Goal: Task Accomplishment & Management: Complete application form

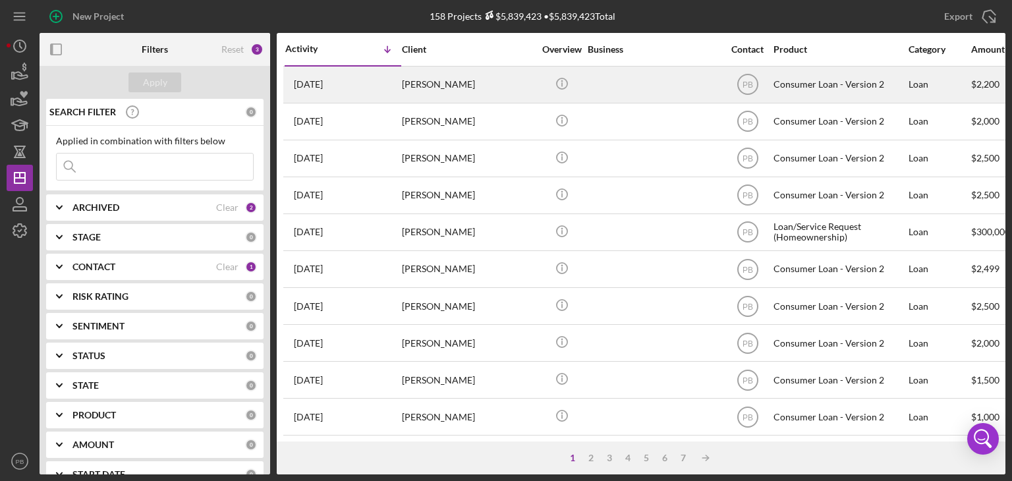
click at [445, 90] on div "[PERSON_NAME]" at bounding box center [468, 84] width 132 height 35
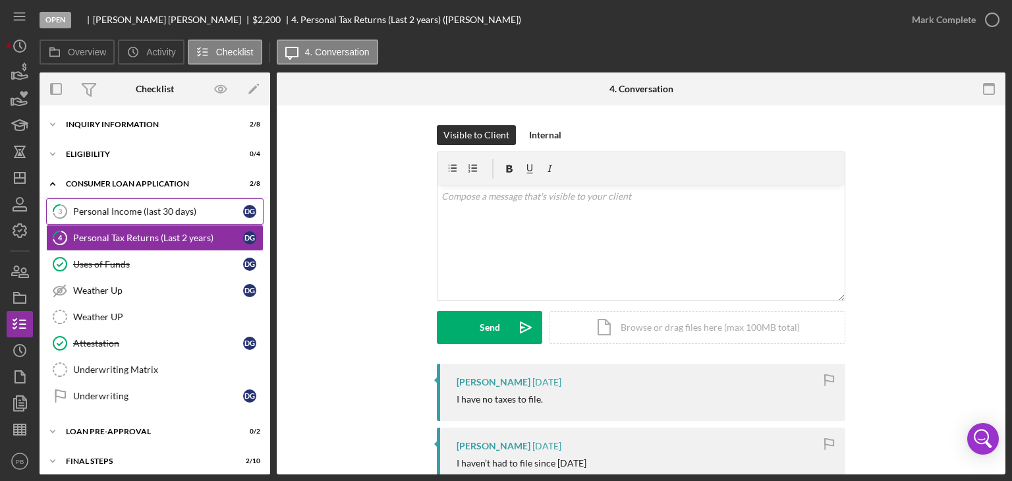
click at [138, 213] on div "Personal Income (last 30 days)" at bounding box center [158, 211] width 170 height 11
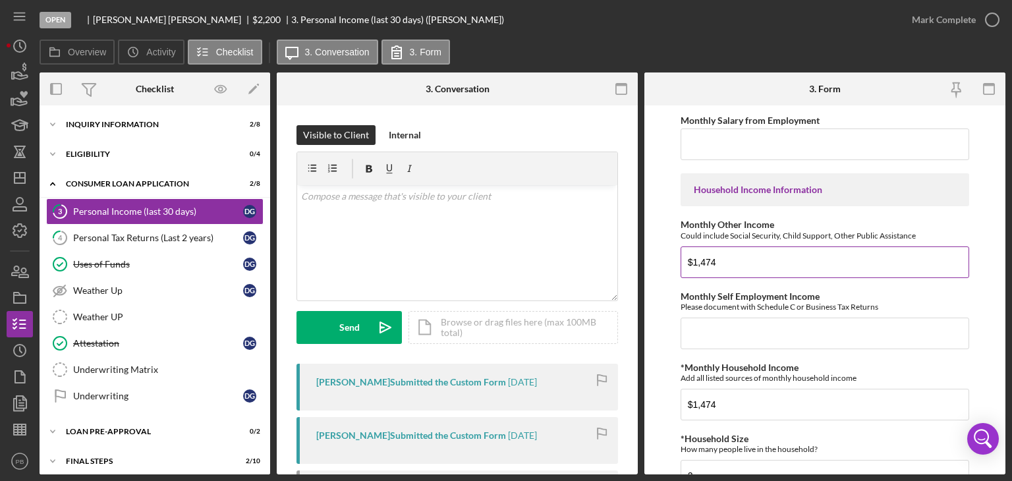
scroll to position [771, 0]
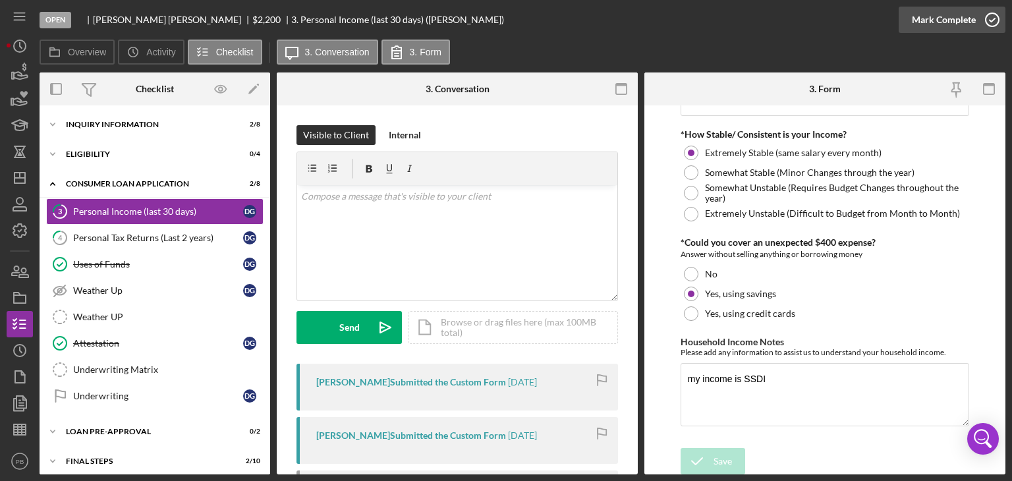
click at [957, 16] on div "Mark Complete" at bounding box center [944, 20] width 64 height 26
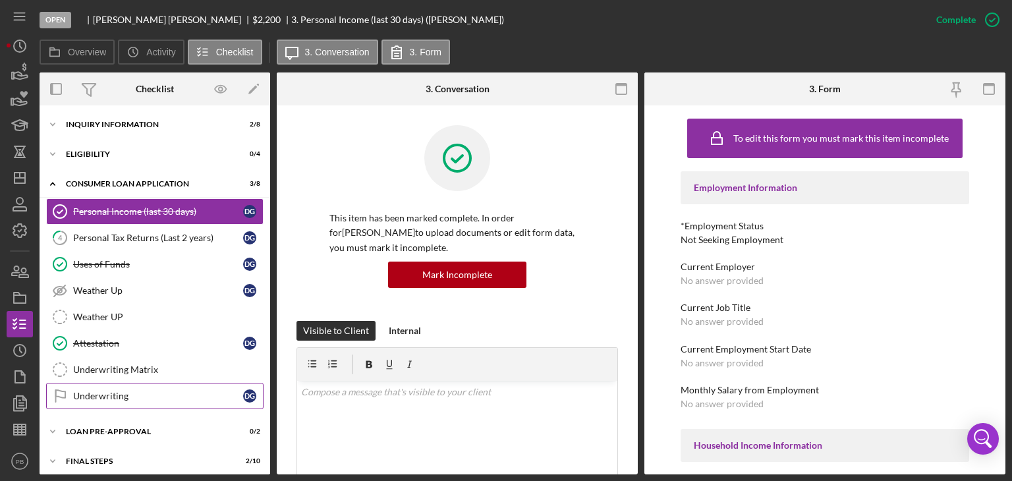
scroll to position [34, 0]
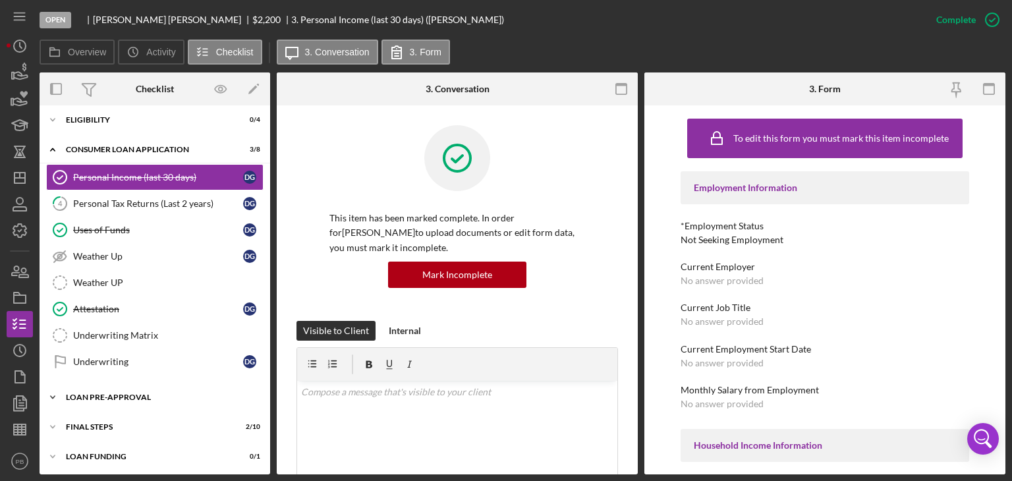
click at [103, 399] on div "Icon/Expander Loan Pre-Approval 0 / 2" at bounding box center [155, 397] width 231 height 26
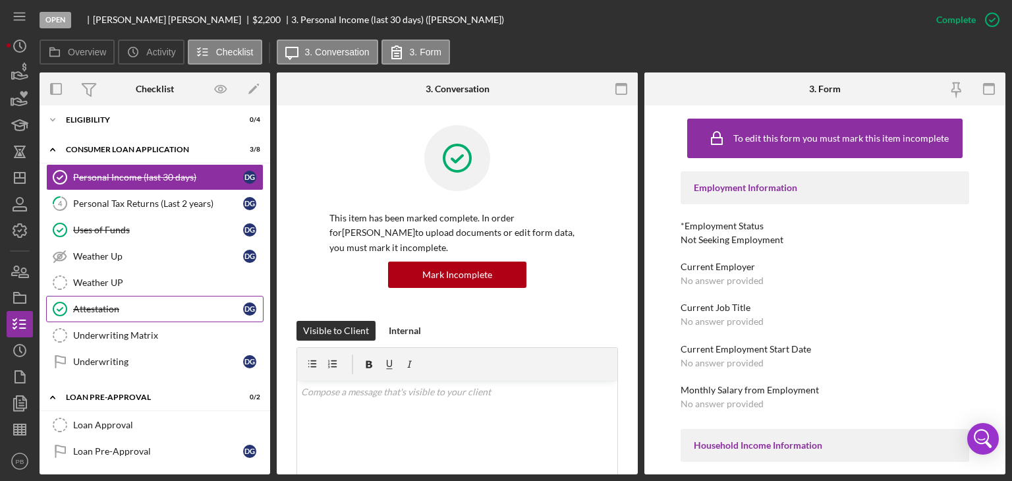
scroll to position [94, 0]
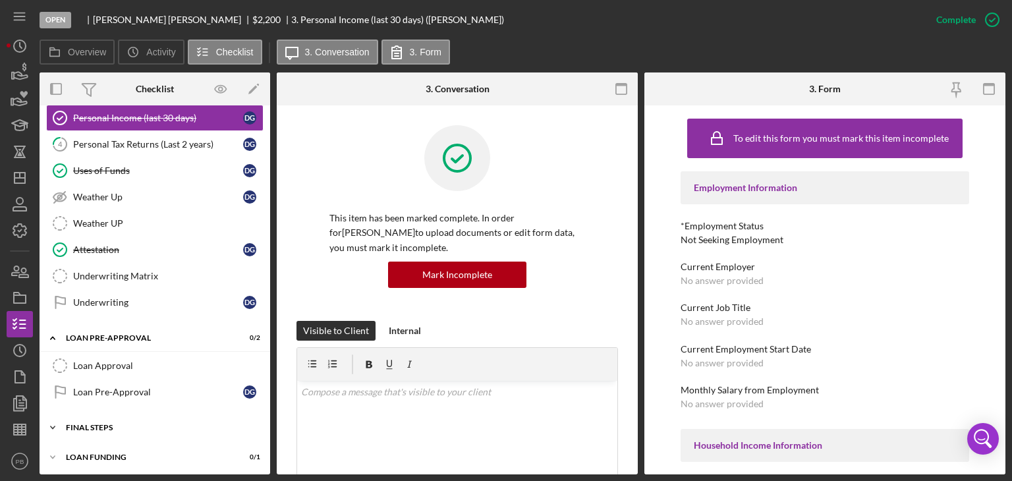
click at [114, 432] on div "Icon/Expander FINAL STEPS 2 / 10" at bounding box center [155, 427] width 231 height 26
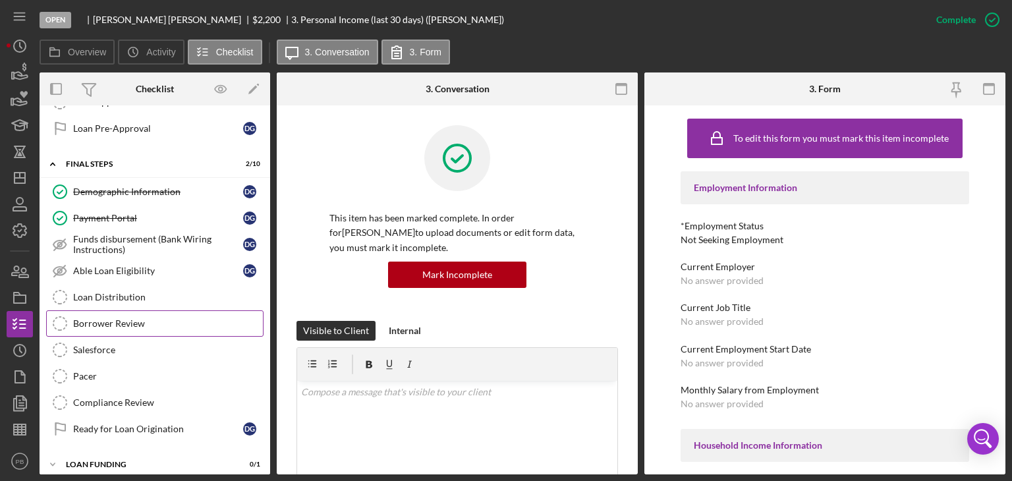
scroll to position [0, 0]
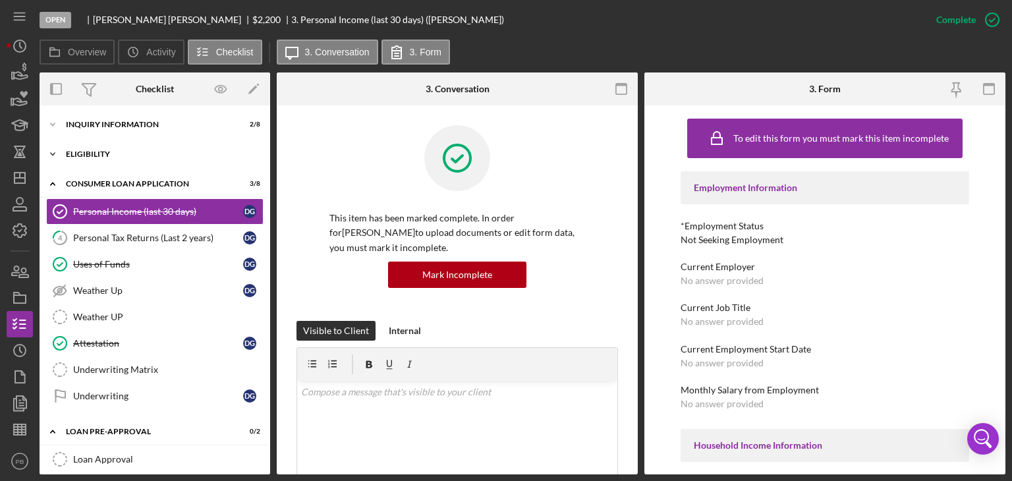
click at [106, 154] on div "Eligibility" at bounding box center [160, 154] width 188 height 8
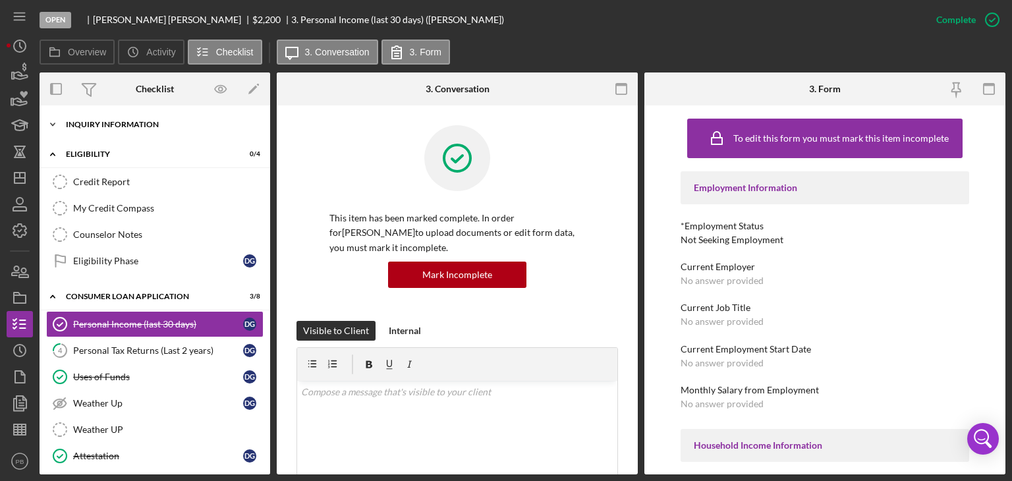
click at [127, 130] on div "Icon/Expander Inquiry Information 2 / 8" at bounding box center [155, 124] width 231 height 26
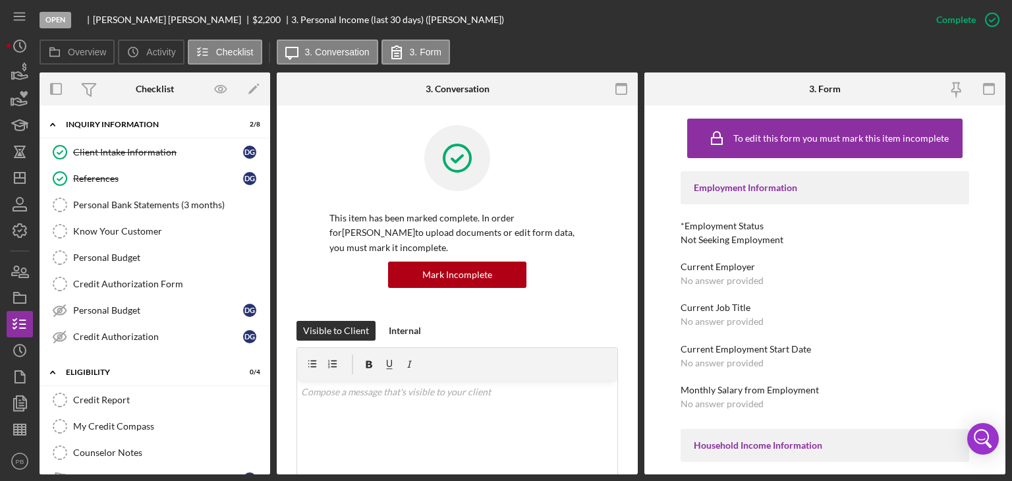
drag, startPoint x: 117, startPoint y: 198, endPoint x: 598, endPoint y: 173, distance: 481.0
click at [117, 200] on div "Personal Bank Statements (3 months)" at bounding box center [168, 205] width 190 height 11
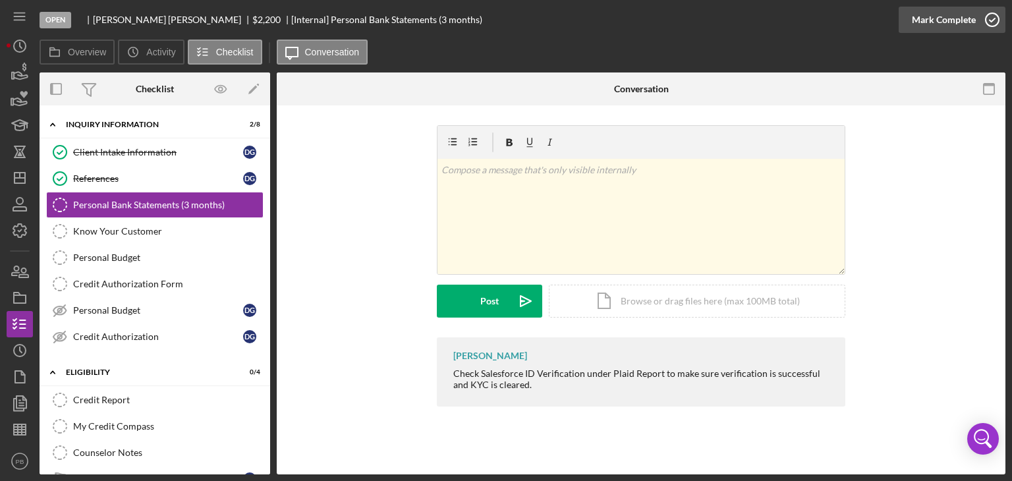
click at [946, 17] on div "Mark Complete" at bounding box center [944, 20] width 64 height 26
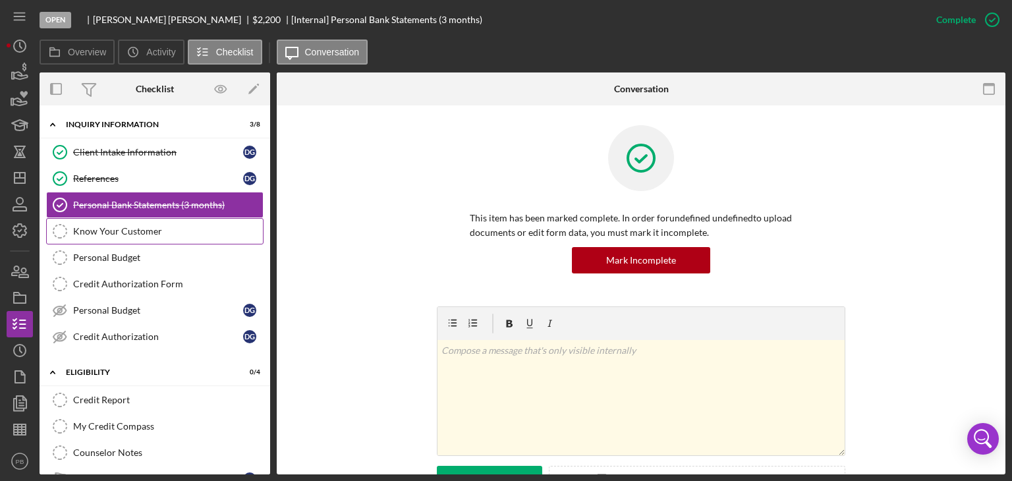
click at [88, 235] on div "Know Your Customer" at bounding box center [168, 231] width 190 height 11
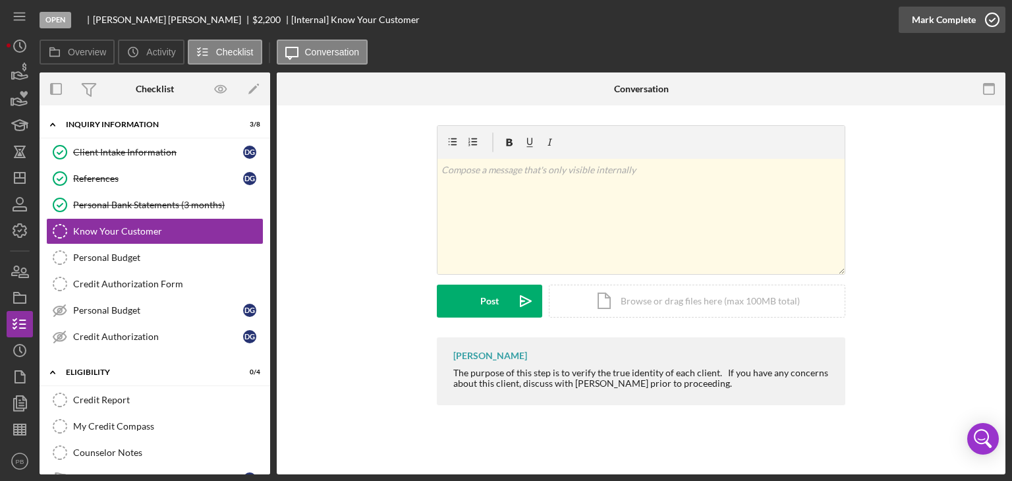
drag, startPoint x: 933, startPoint y: 19, endPoint x: 924, endPoint y: 20, distance: 8.7
click at [933, 19] on div "Mark Complete" at bounding box center [944, 20] width 64 height 26
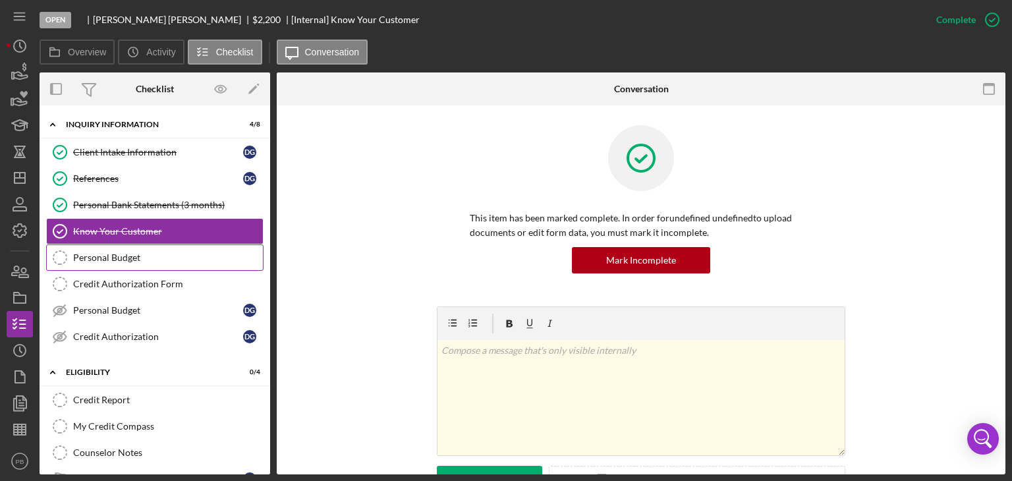
click at [119, 252] on div "Personal Budget" at bounding box center [168, 257] width 190 height 11
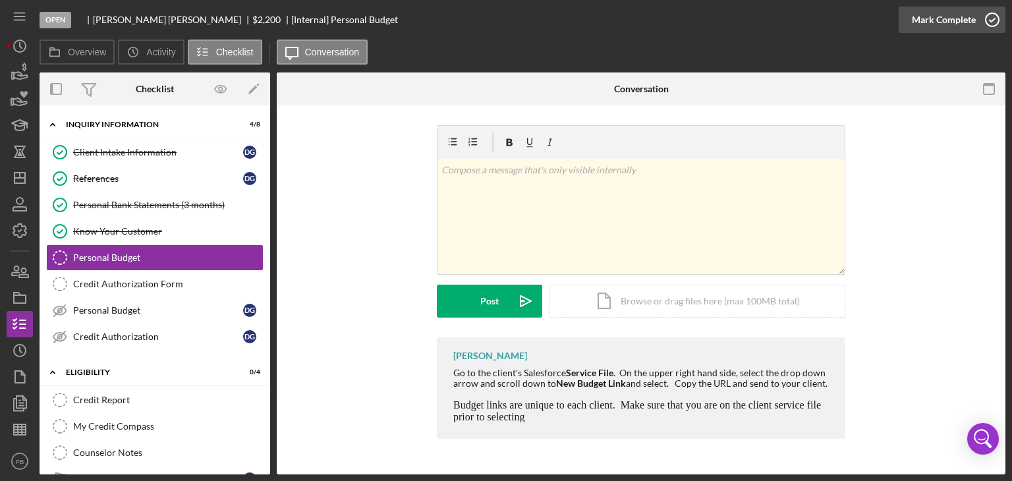
click at [929, 10] on div "Mark Complete" at bounding box center [944, 20] width 64 height 26
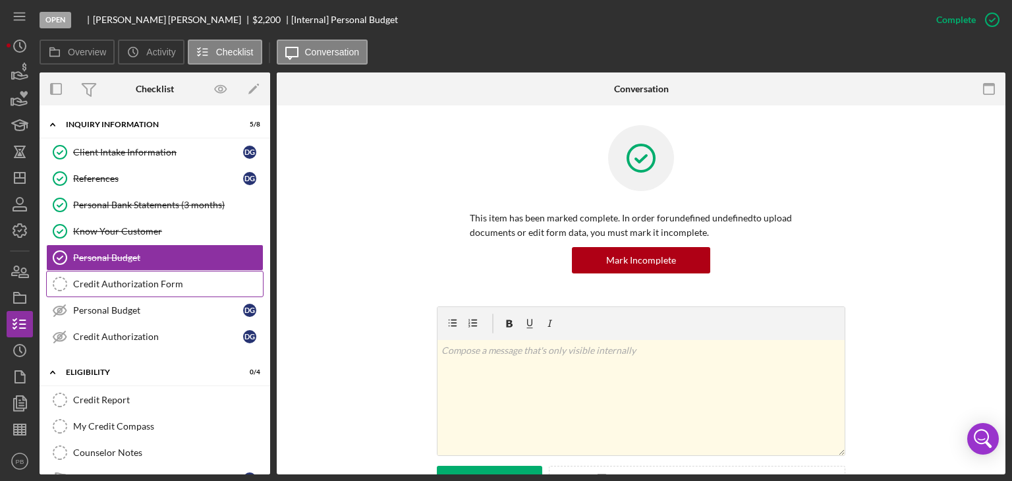
click at [161, 284] on div "Credit Authorization Form" at bounding box center [168, 284] width 190 height 11
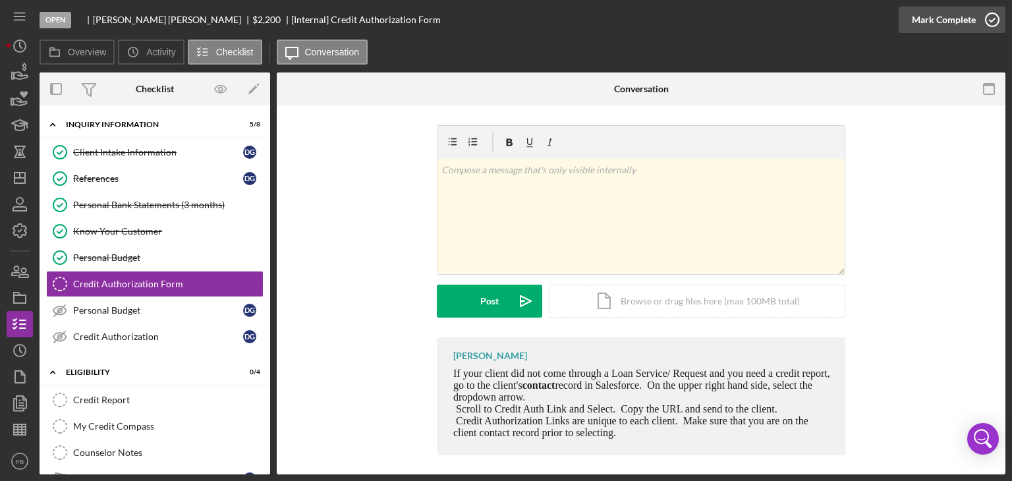
click at [933, 24] on div "Mark Complete" at bounding box center [944, 20] width 64 height 26
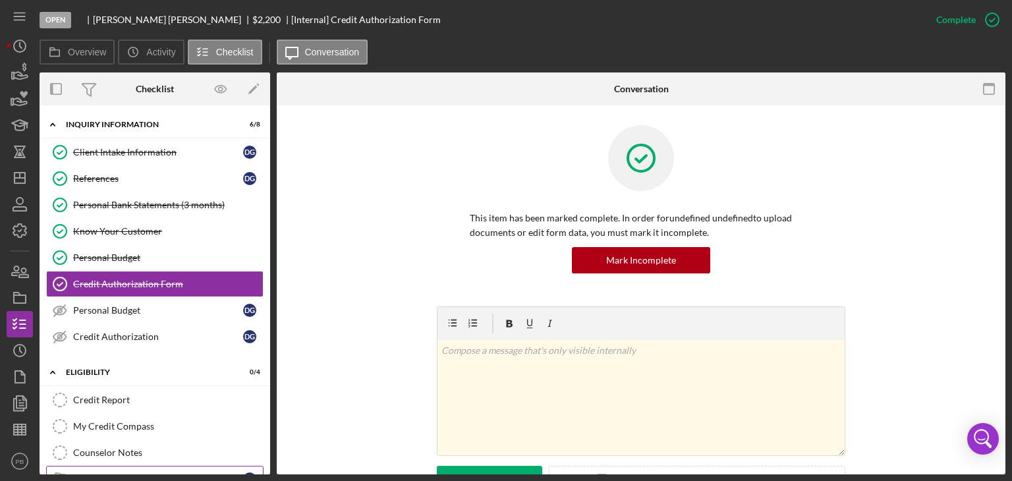
scroll to position [132, 0]
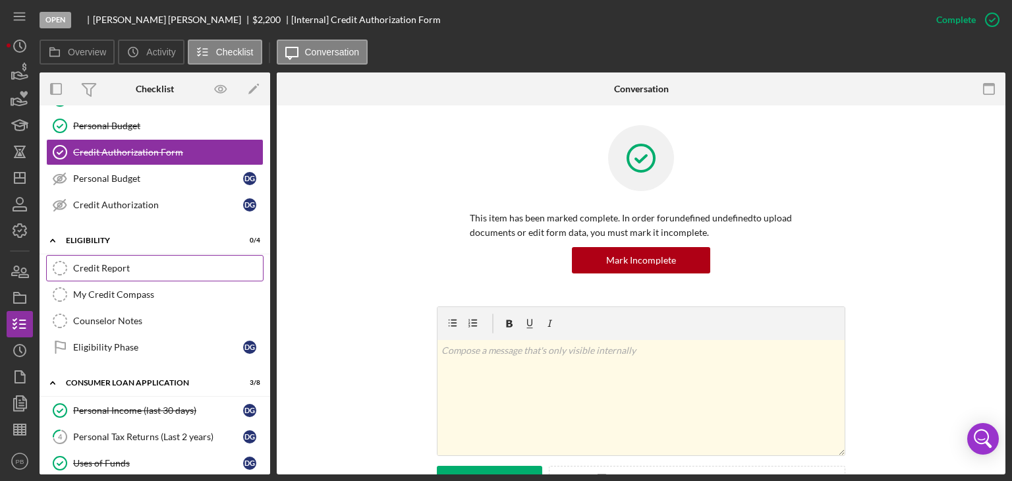
drag, startPoint x: 104, startPoint y: 263, endPoint x: 190, endPoint y: 256, distance: 86.6
click at [104, 263] on div "Credit Report" at bounding box center [168, 268] width 190 height 11
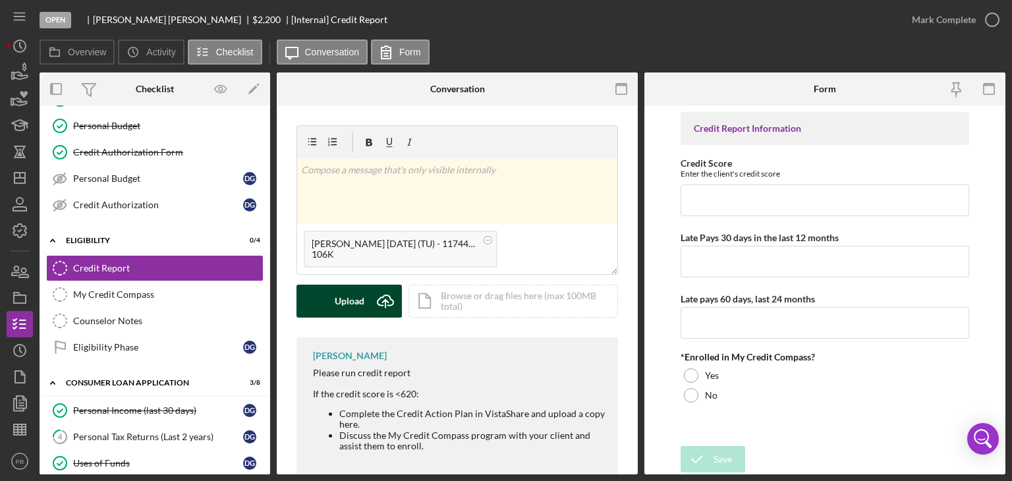
click at [381, 299] on icon "Icon/Upload" at bounding box center [385, 301] width 33 height 33
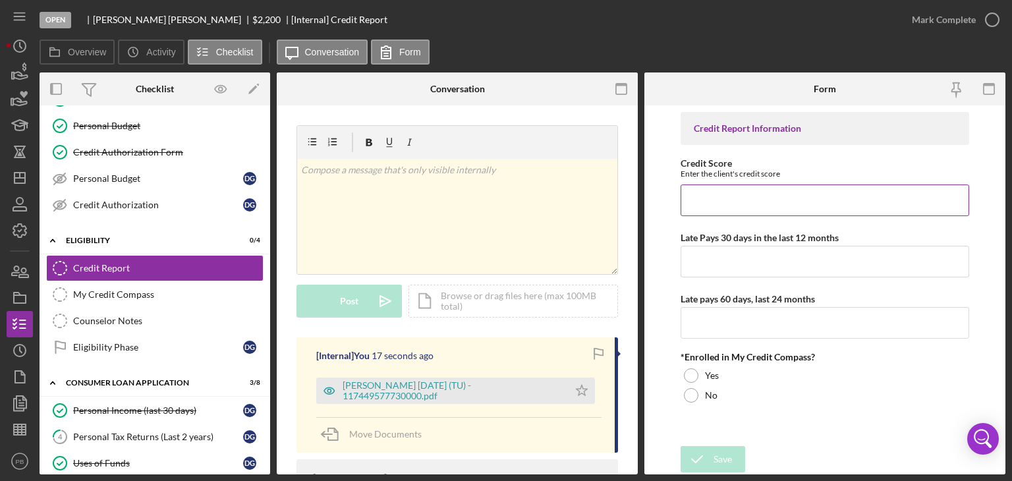
click at [716, 201] on input "Credit Score" at bounding box center [825, 201] width 289 height 32
type input "539"
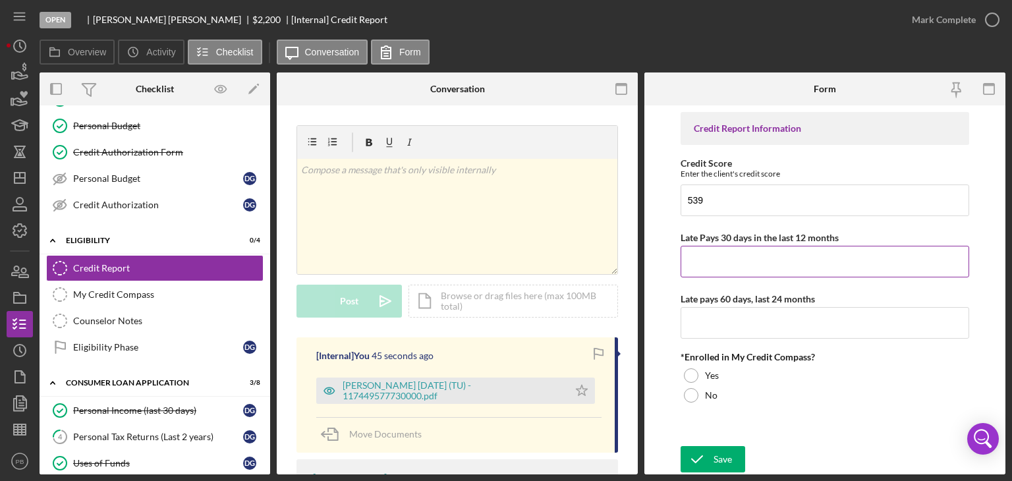
click at [724, 260] on input "Late Pays 30 days in the last 12 months" at bounding box center [825, 262] width 289 height 32
type input "3"
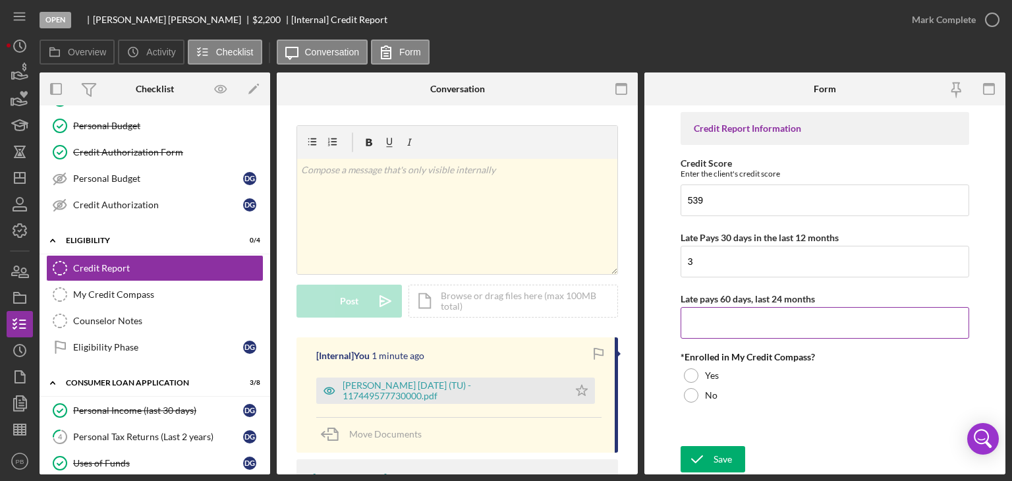
click at [738, 312] on input "Late pays 60 days, last 24 months" at bounding box center [825, 323] width 289 height 32
type input "2"
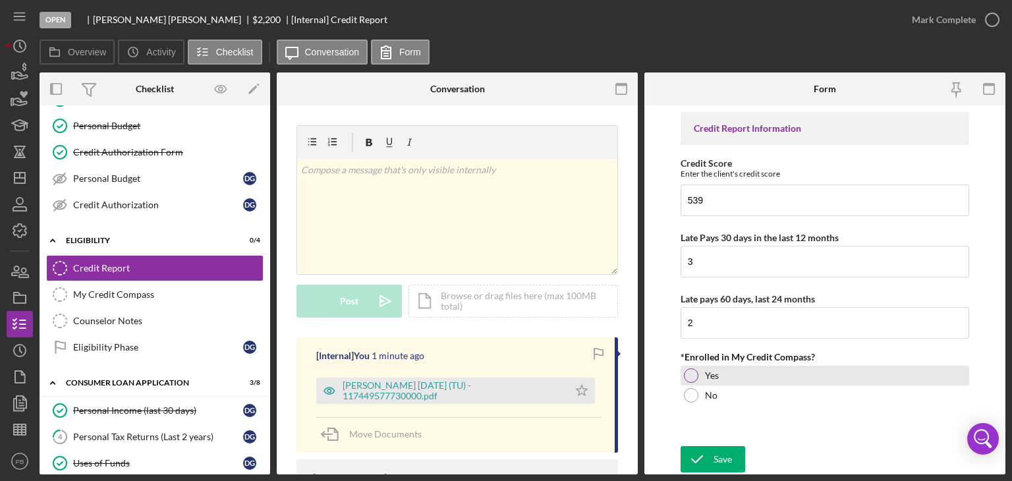
click at [689, 369] on div at bounding box center [691, 375] width 14 height 14
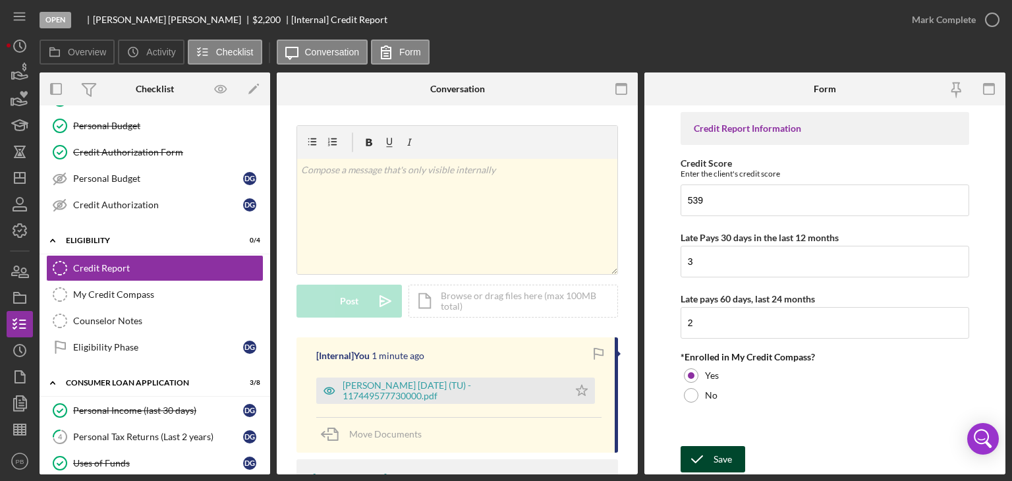
click at [711, 454] on icon "submit" at bounding box center [697, 459] width 33 height 33
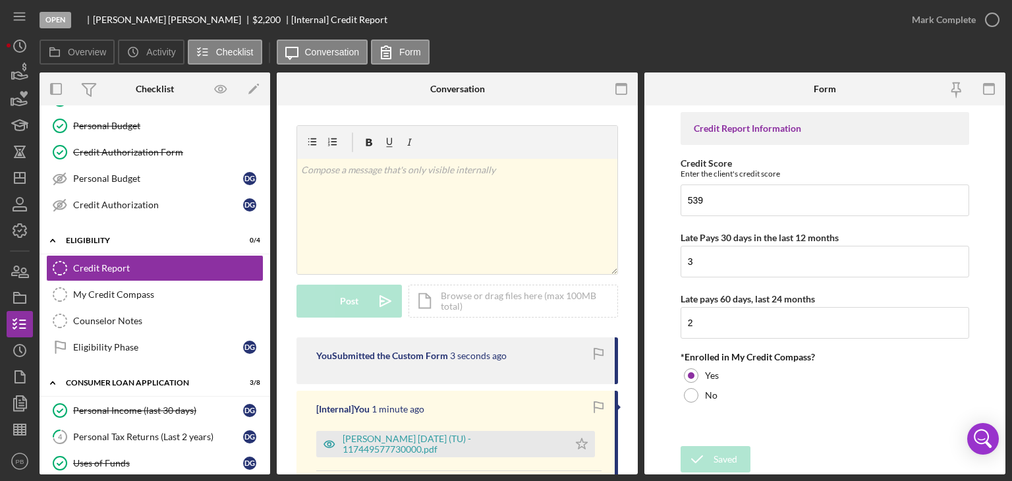
click at [944, 16] on div "Mark Complete" at bounding box center [944, 20] width 64 height 26
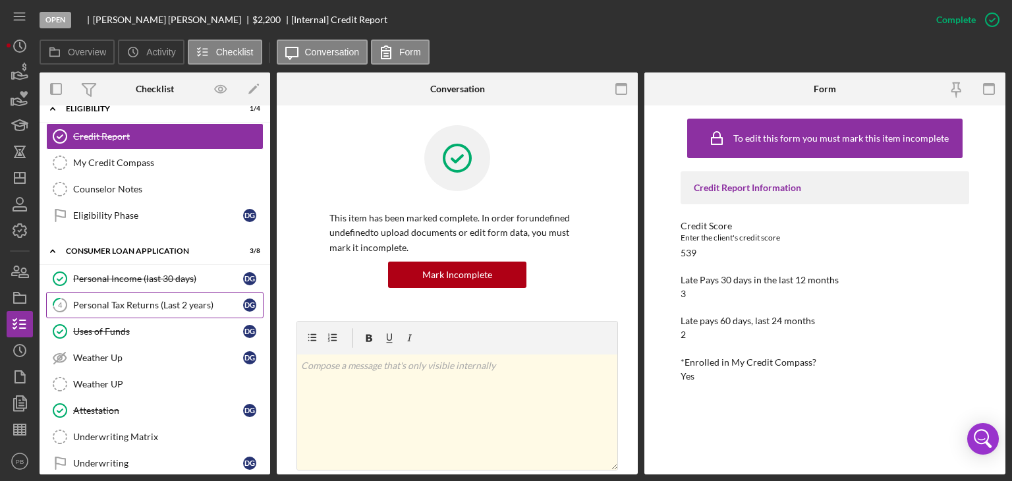
scroll to position [395, 0]
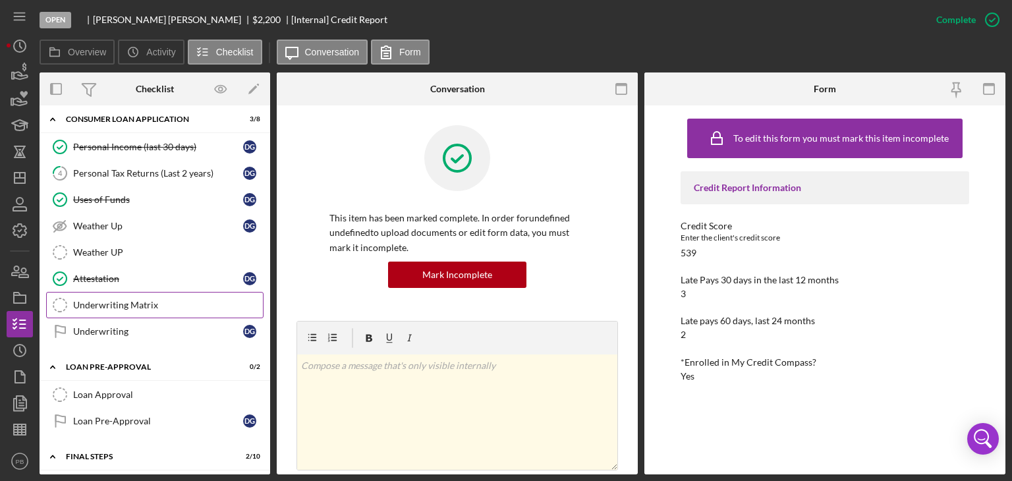
click at [112, 301] on div "Underwriting Matrix" at bounding box center [168, 305] width 190 height 11
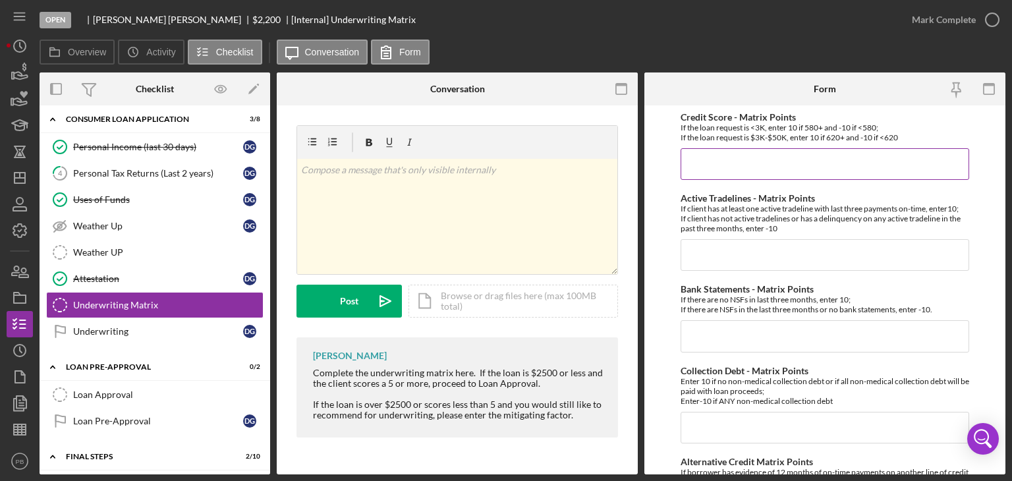
click at [786, 152] on input "Credit Score - Matrix Points" at bounding box center [825, 164] width 289 height 32
type input "-10"
type input "10"
type input "-10"
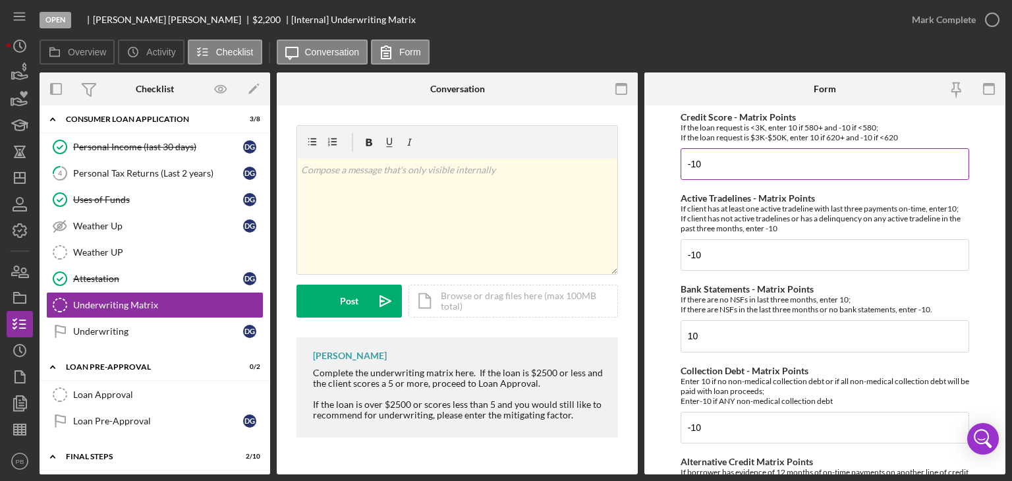
scroll to position [217, 0]
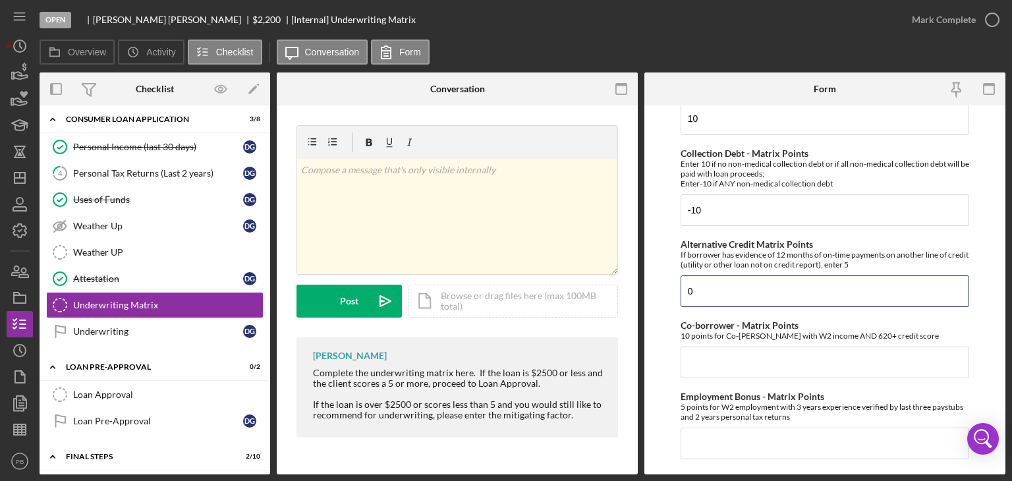
type input "0"
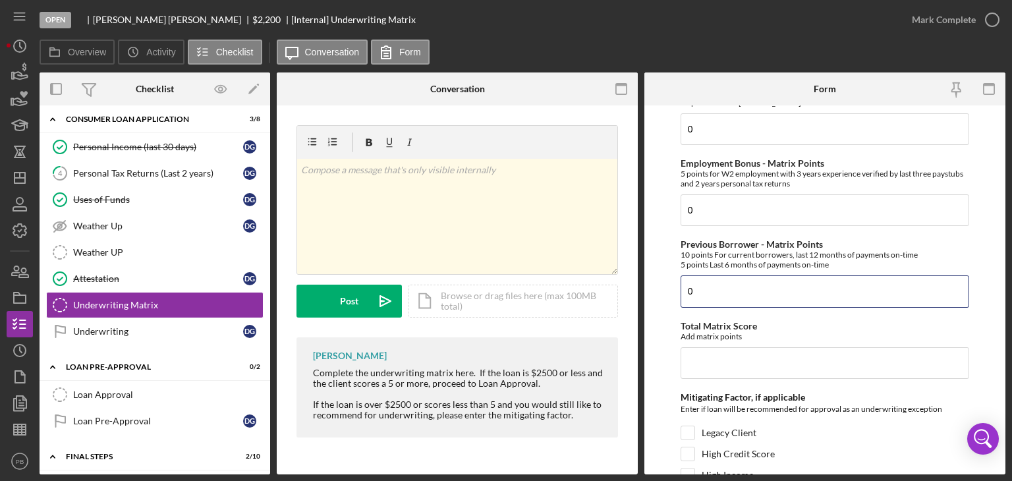
type input "0"
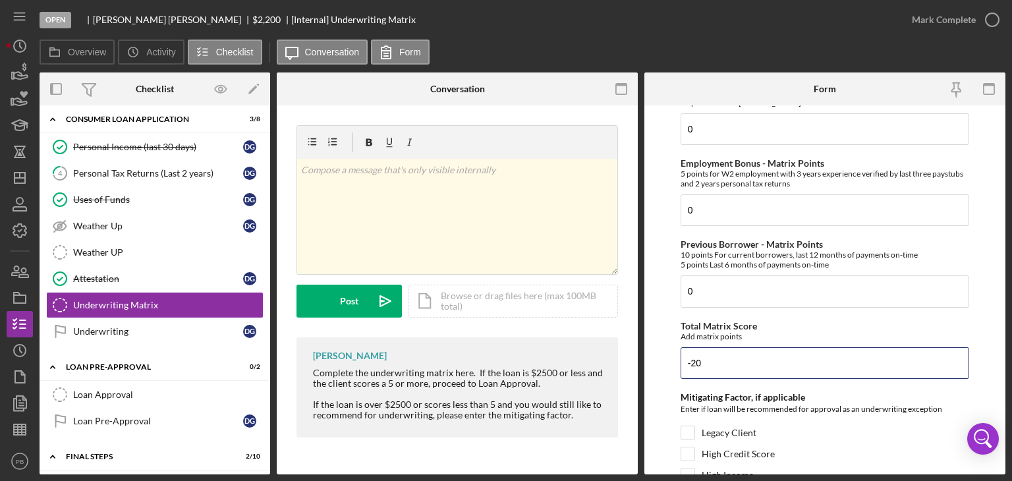
type input "-20"
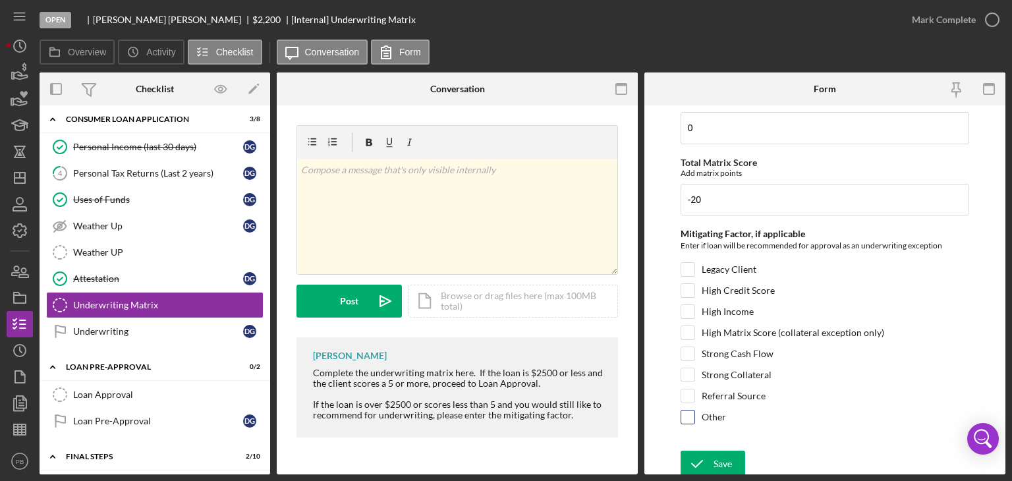
click at [687, 411] on input "Other" at bounding box center [687, 417] width 13 height 13
checkbox input "false"
click at [687, 351] on input "Strong Cash Flow" at bounding box center [687, 353] width 13 height 13
checkbox input "true"
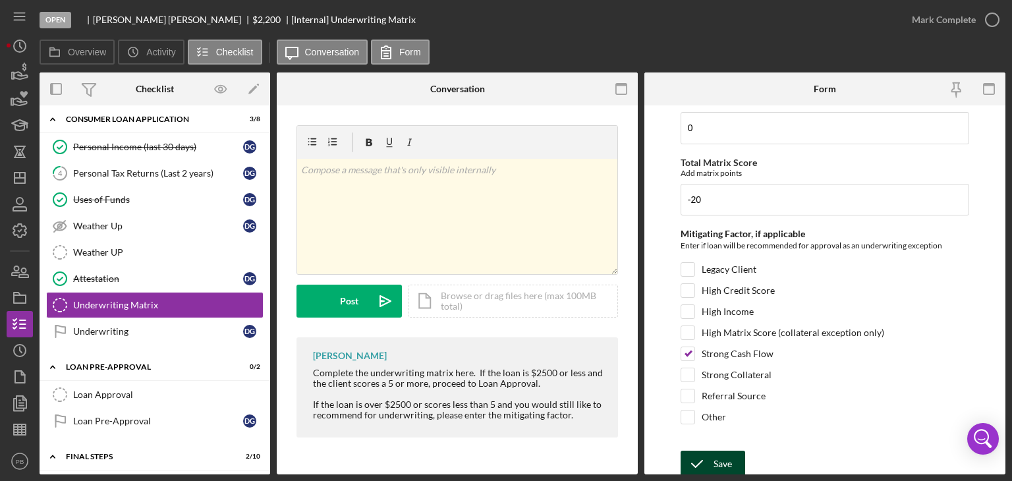
click at [718, 463] on div "Save" at bounding box center [723, 464] width 18 height 26
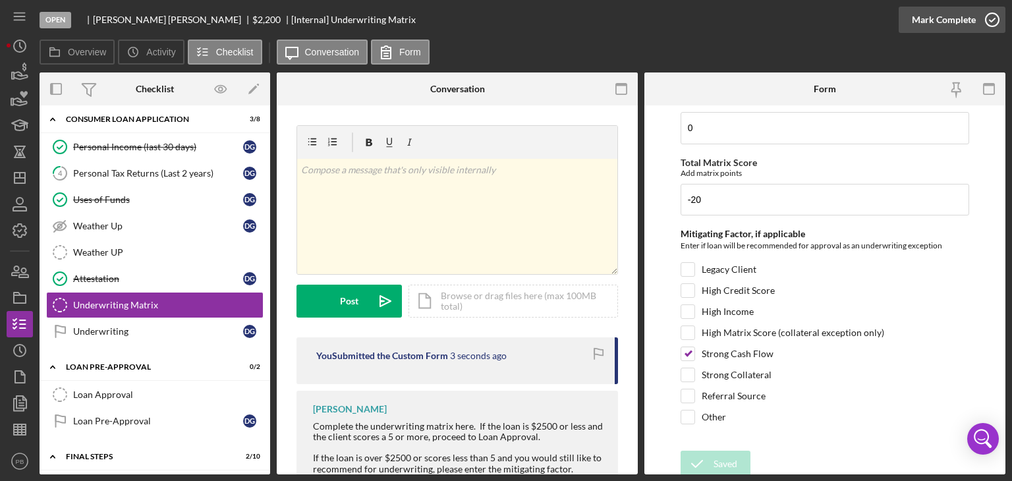
click at [928, 22] on div "Mark Complete" at bounding box center [944, 20] width 64 height 26
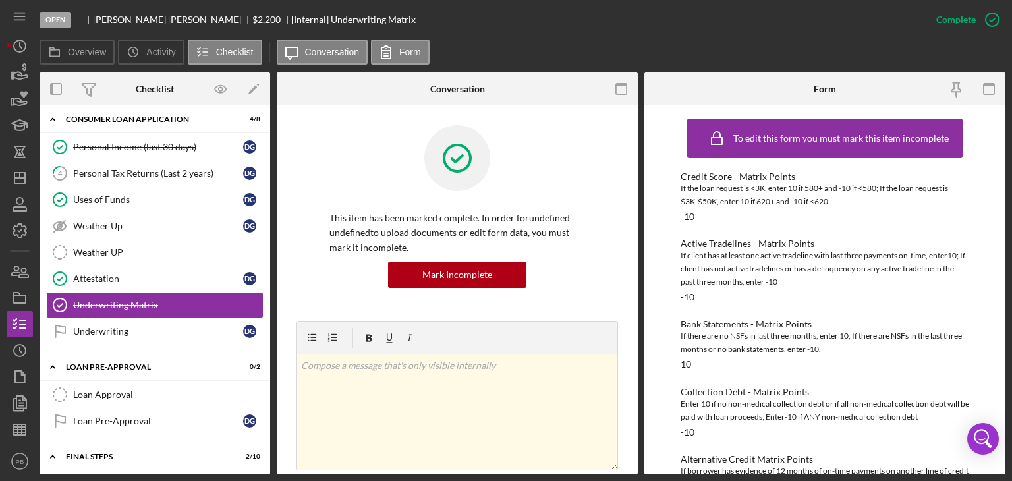
scroll to position [527, 0]
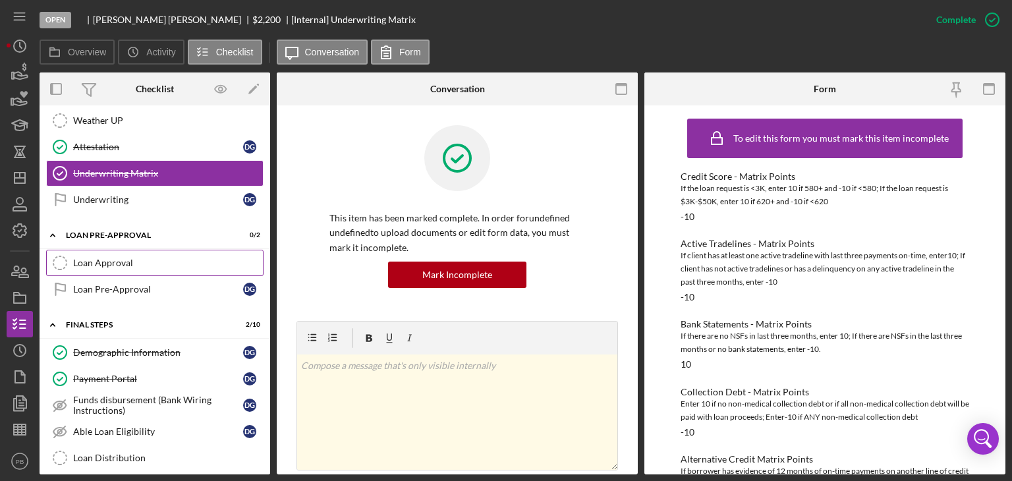
click at [114, 262] on div "Loan Approval" at bounding box center [168, 263] width 190 height 11
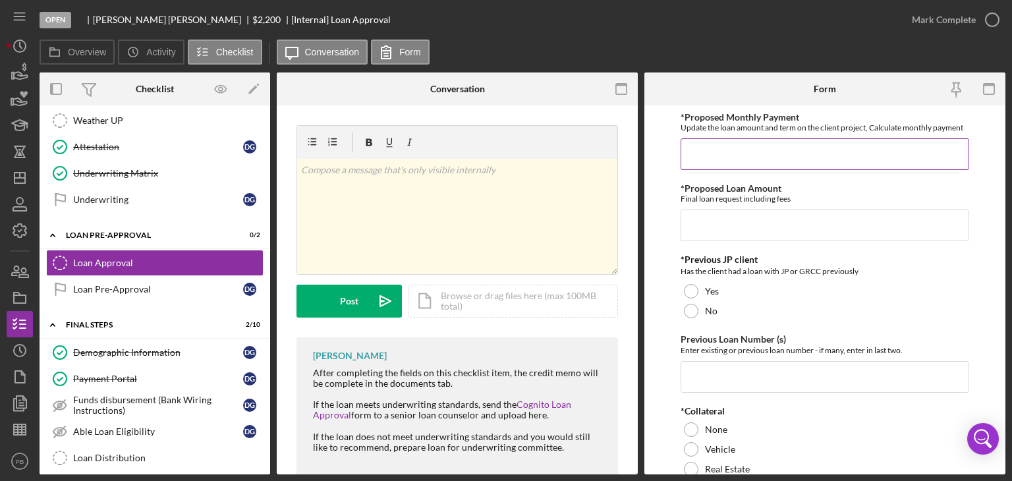
click at [767, 167] on input "*Proposed Monthly Payment" at bounding box center [825, 154] width 289 height 32
type input "$85"
type input "$2,200"
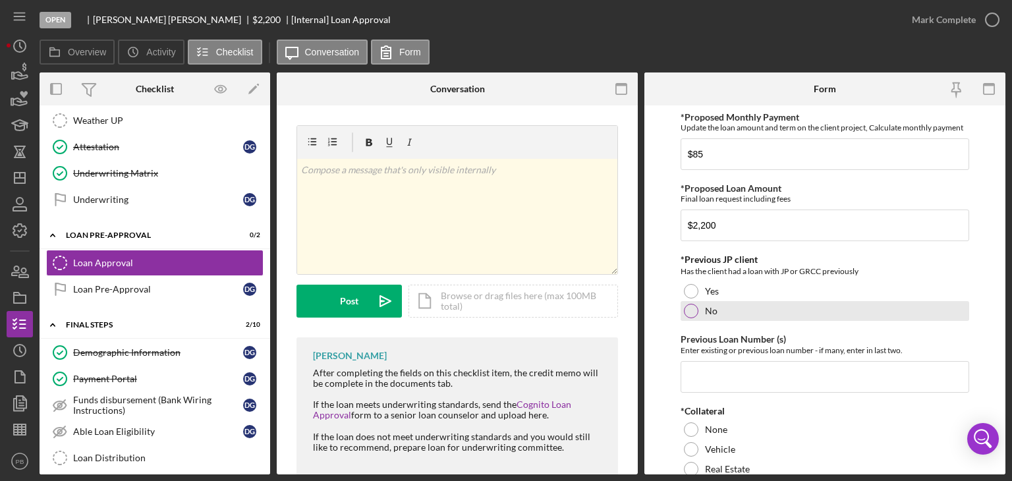
click at [693, 308] on div at bounding box center [691, 311] width 14 height 14
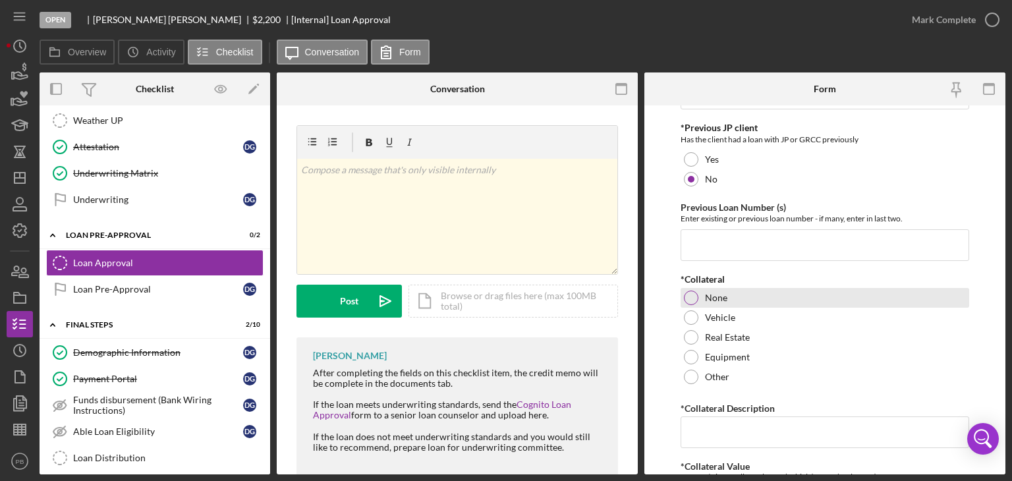
click at [690, 294] on div at bounding box center [691, 298] width 14 height 14
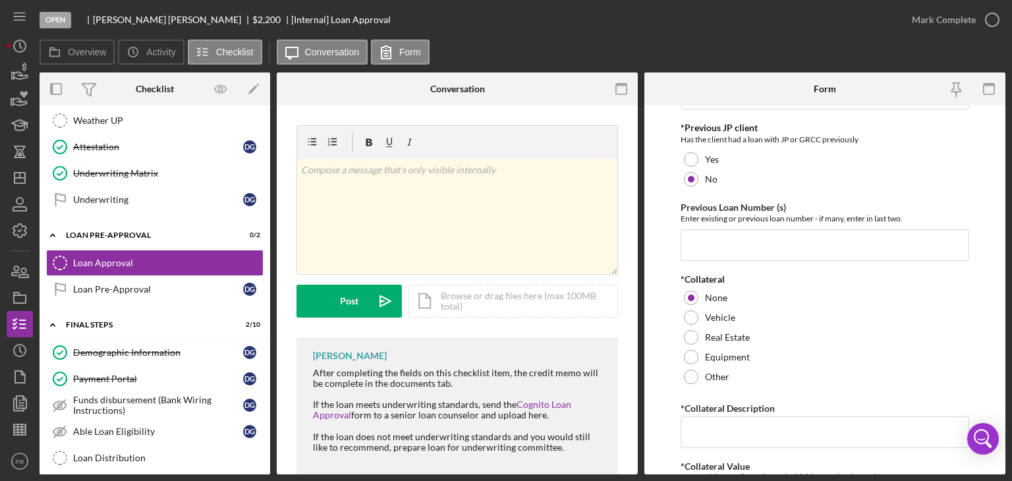
scroll to position [264, 0]
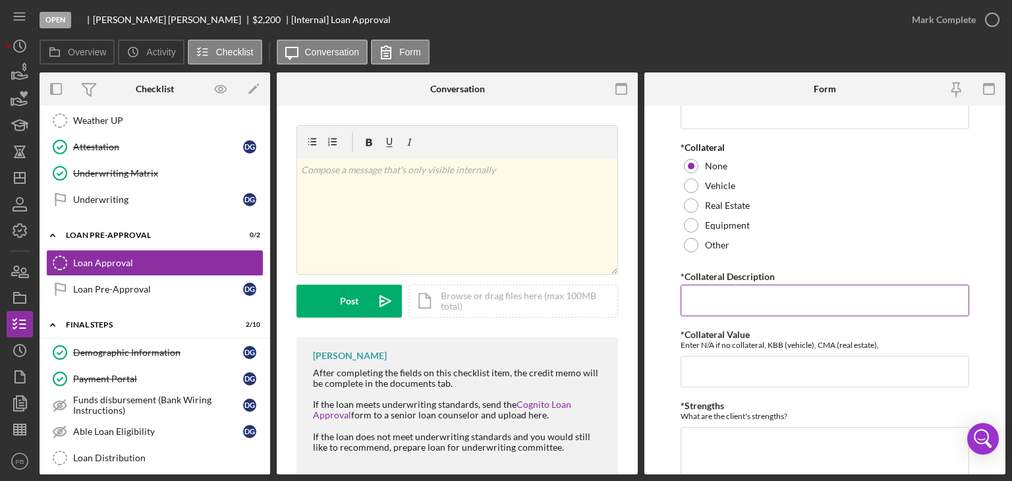
click at [771, 297] on input "*Collateral Description" at bounding box center [825, 301] width 289 height 32
type input "NA"
type textarea "C"
type textarea "Stable income through SSDI."
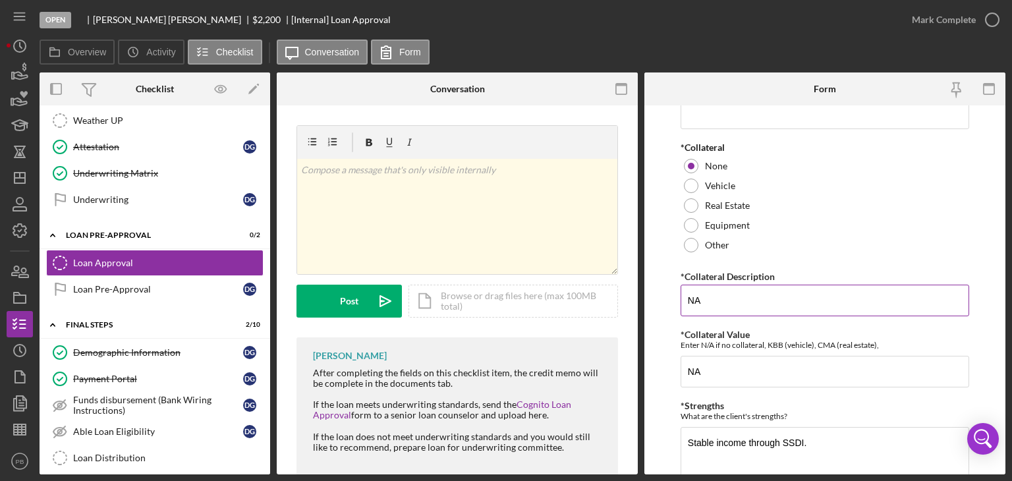
scroll to position [505, 0]
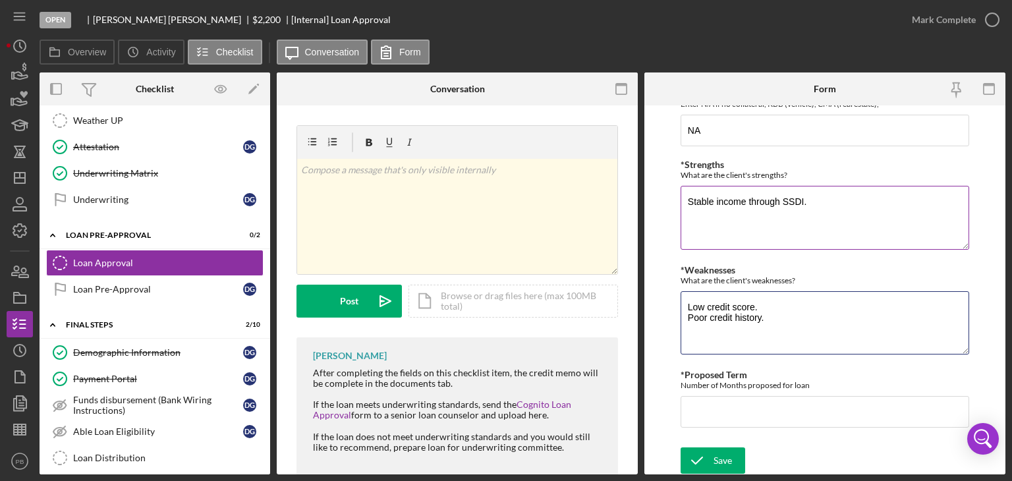
type textarea "Low credit score. Poor credit history."
click at [828, 213] on textarea "Stable income through SSDI." at bounding box center [825, 217] width 289 height 63
type textarea "Stable income through SSDI. Good bank statements."
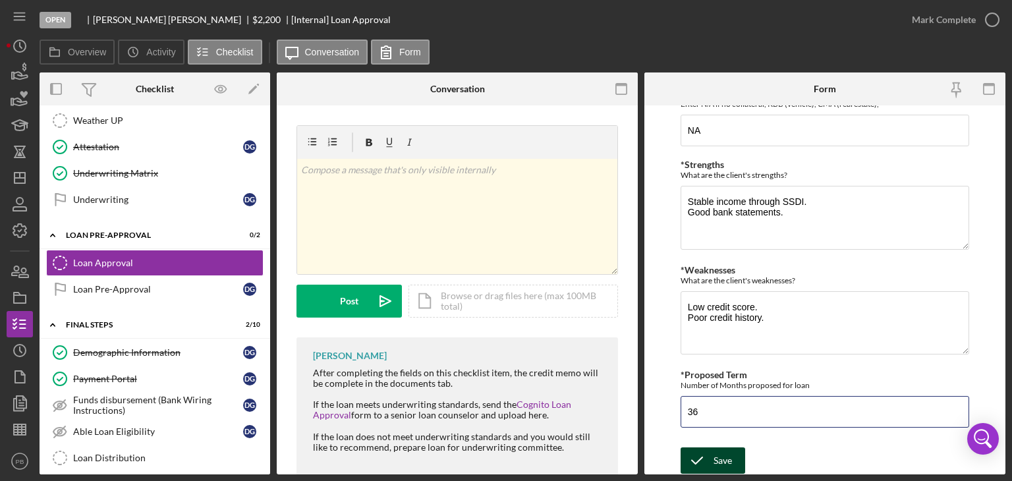
type input "36"
click at [735, 457] on button "Save" at bounding box center [713, 460] width 65 height 26
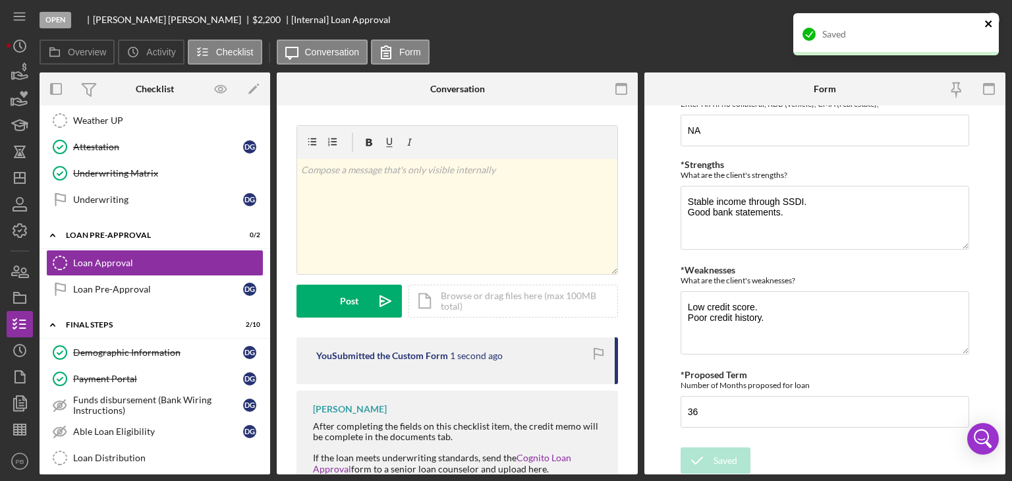
click at [989, 24] on icon "close" at bounding box center [988, 23] width 7 height 7
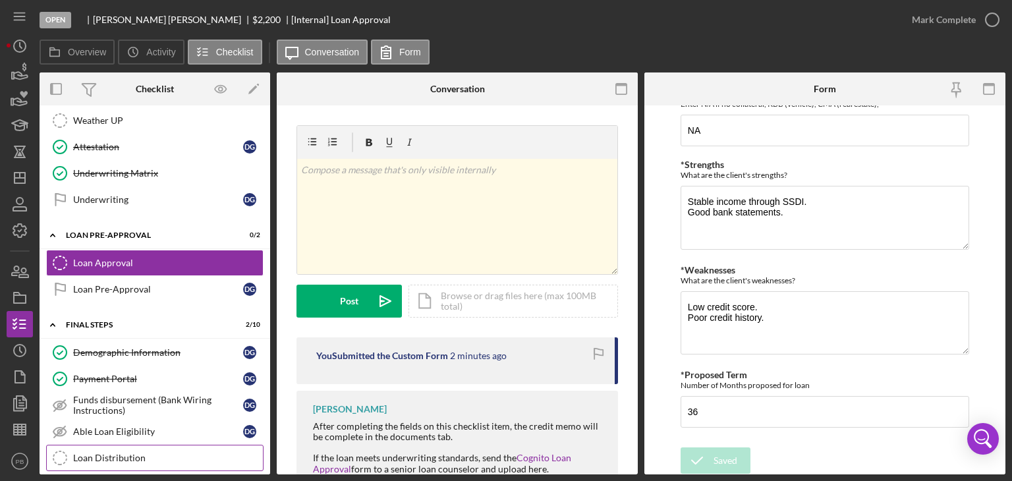
scroll to position [689, 0]
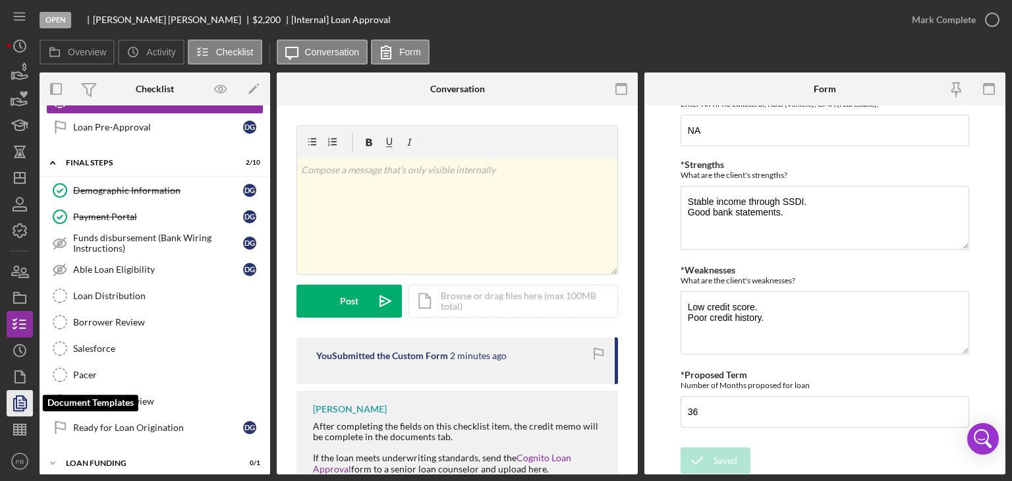
click at [24, 395] on icon "button" at bounding box center [19, 403] width 33 height 33
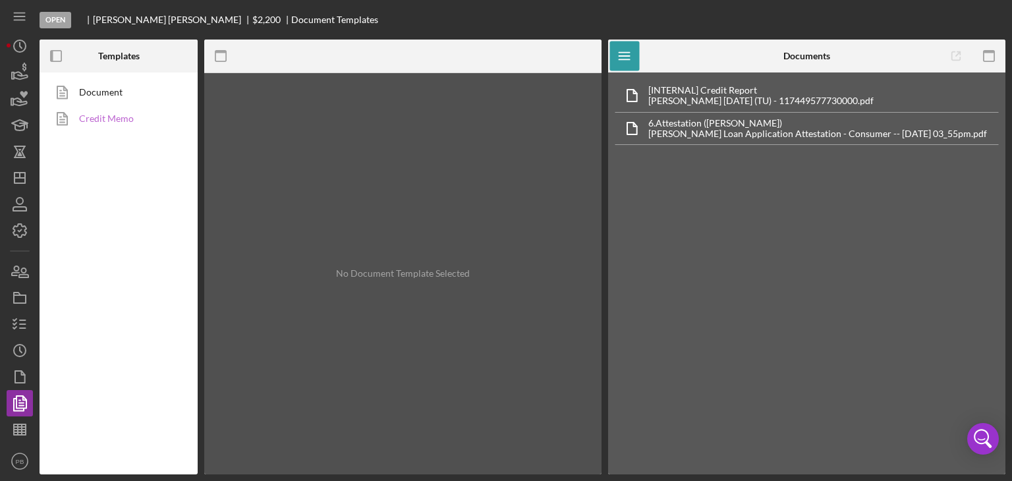
click at [109, 119] on link "Credit Memo" at bounding box center [115, 118] width 138 height 26
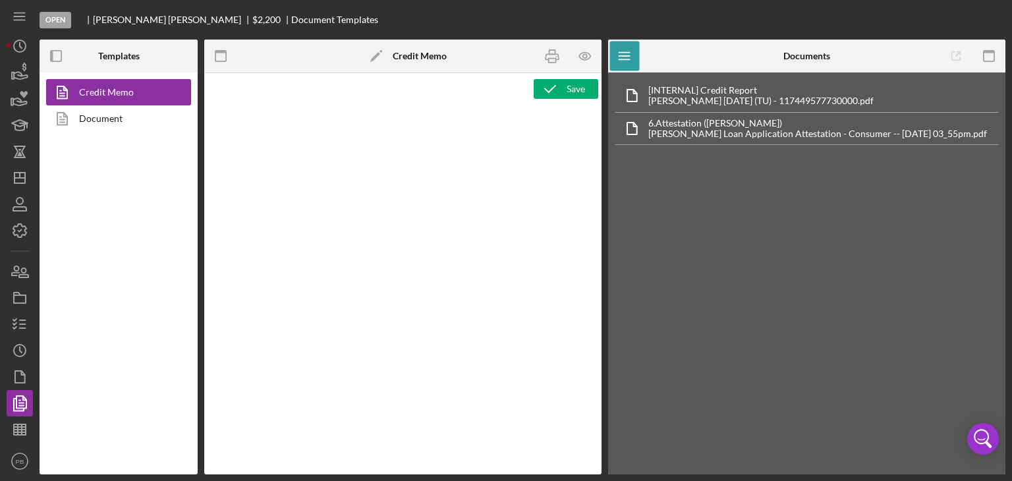
type textarea "<h1>Consumer Loan Risk Assessment</h1> <p>Loan Officer: &nbsp;<span id="Lender_…"
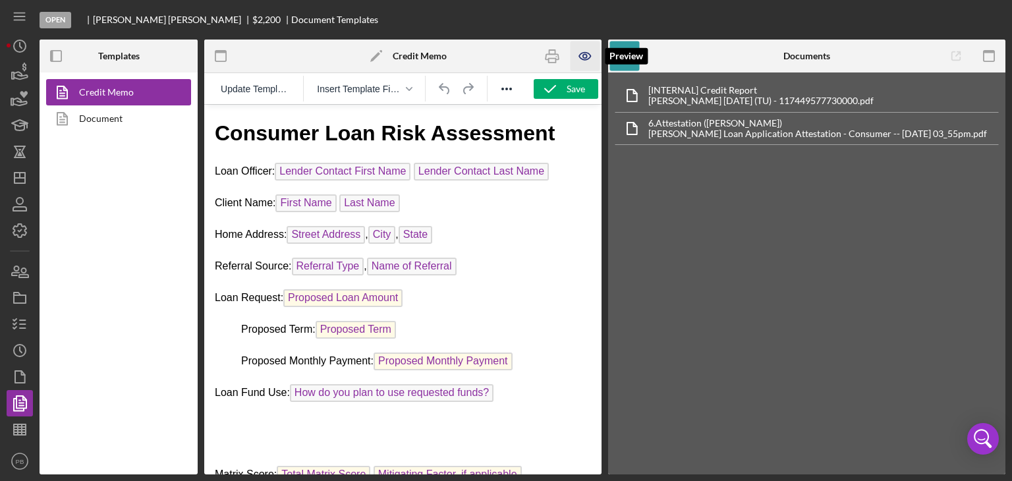
click at [587, 59] on icon "button" at bounding box center [584, 56] width 11 height 7
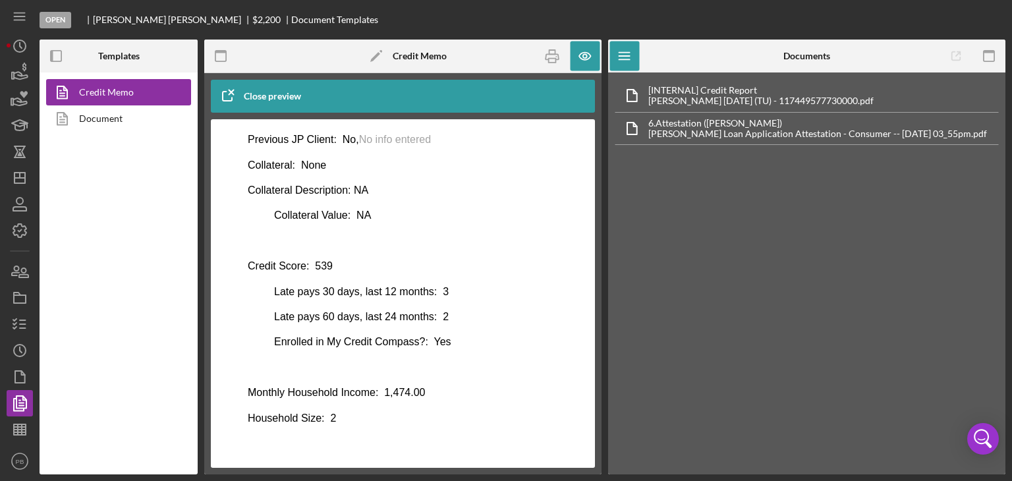
scroll to position [701, 0]
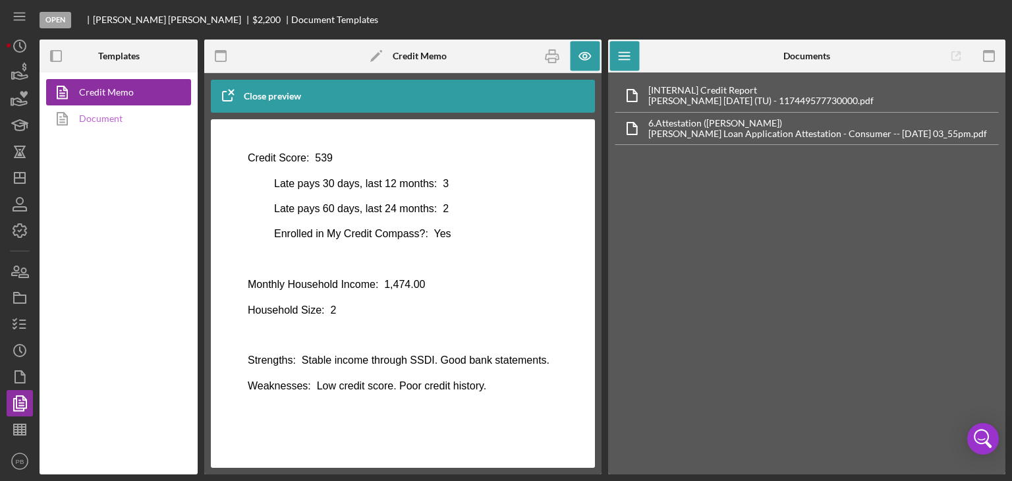
click at [103, 120] on link "Document" at bounding box center [115, 118] width 138 height 26
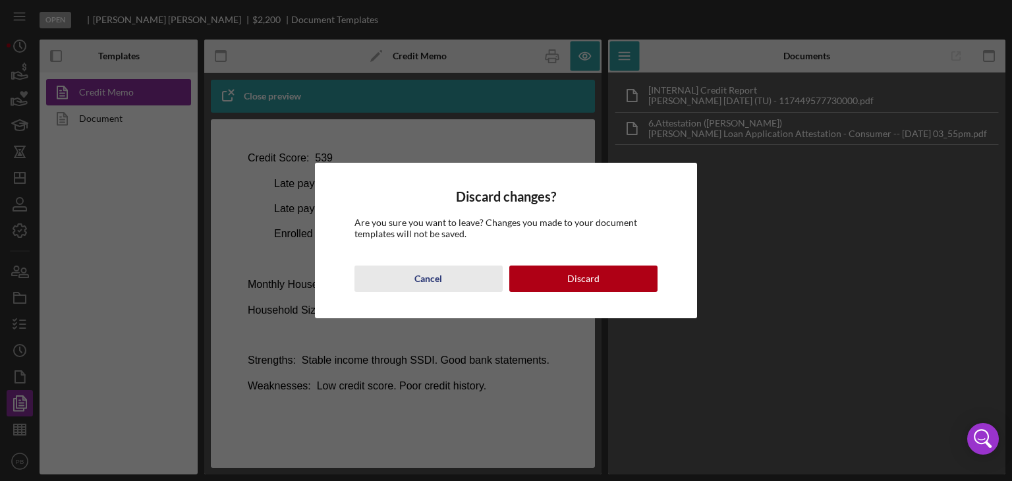
click at [448, 287] on button "Cancel" at bounding box center [429, 279] width 148 height 26
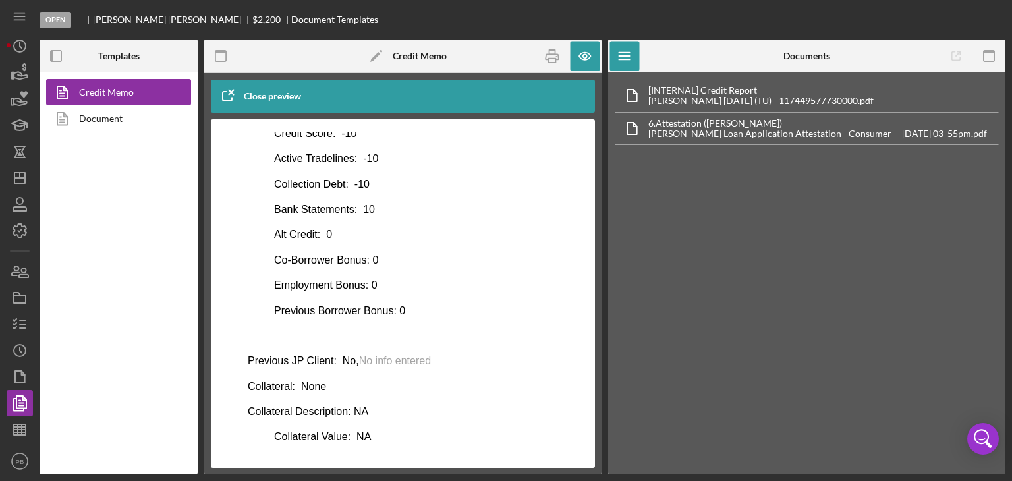
scroll to position [0, 0]
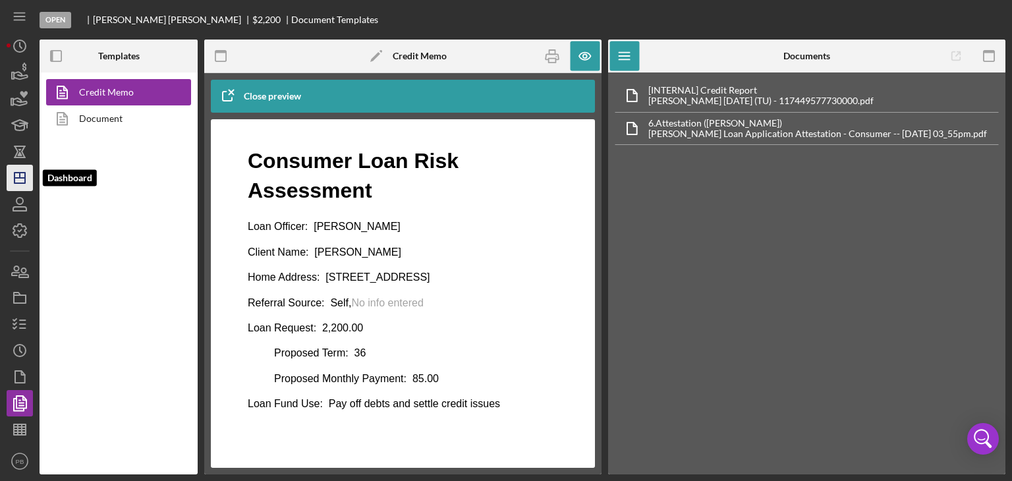
click at [20, 173] on icon "Icon/Dashboard" at bounding box center [19, 177] width 33 height 33
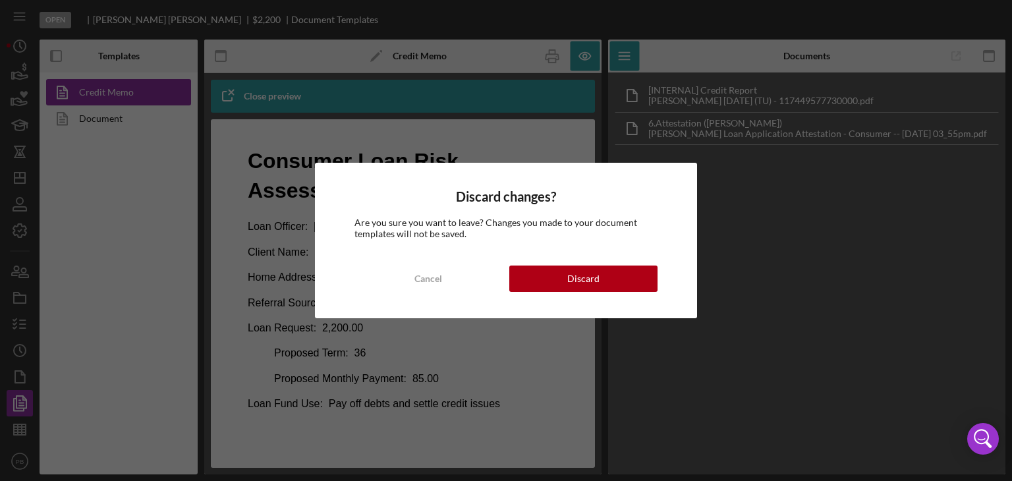
click at [564, 293] on div "Discard changes? Are you sure you want to leave? Changes you made to your docum…" at bounding box center [506, 240] width 383 height 155
click at [569, 287] on div "Discard" at bounding box center [583, 279] width 32 height 26
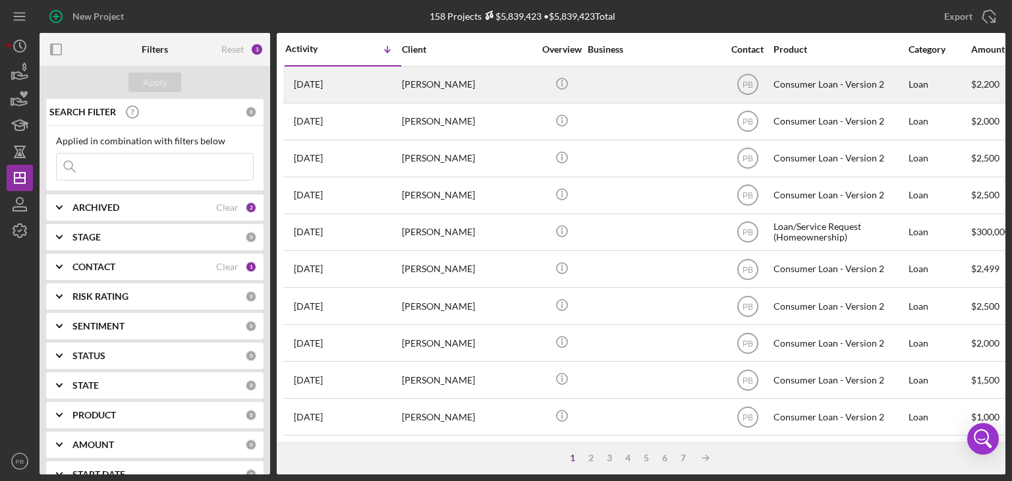
click at [440, 82] on div "[PERSON_NAME]" at bounding box center [468, 84] width 132 height 35
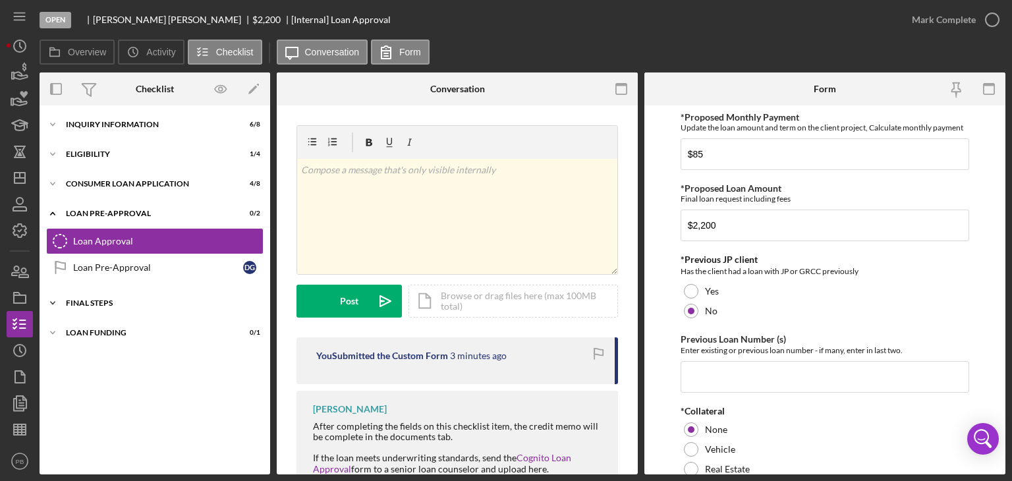
click at [81, 306] on div "FINAL STEPS" at bounding box center [160, 303] width 188 height 8
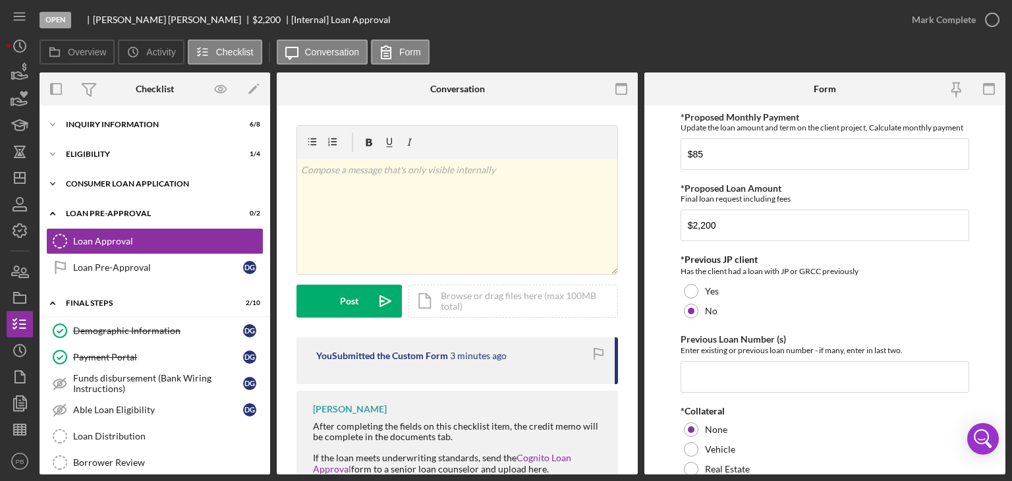
click at [102, 180] on div "Consumer Loan Application" at bounding box center [160, 184] width 188 height 8
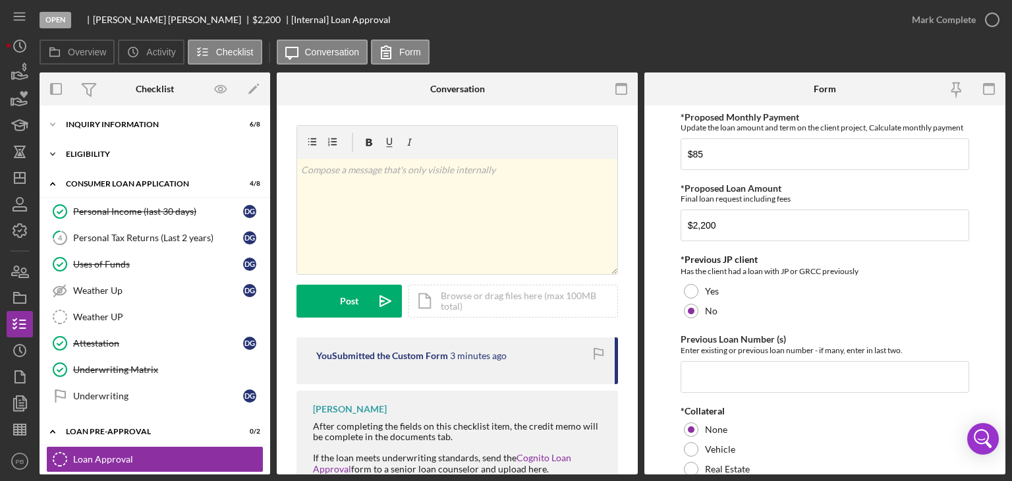
click at [95, 154] on div "Eligibility" at bounding box center [160, 154] width 188 height 8
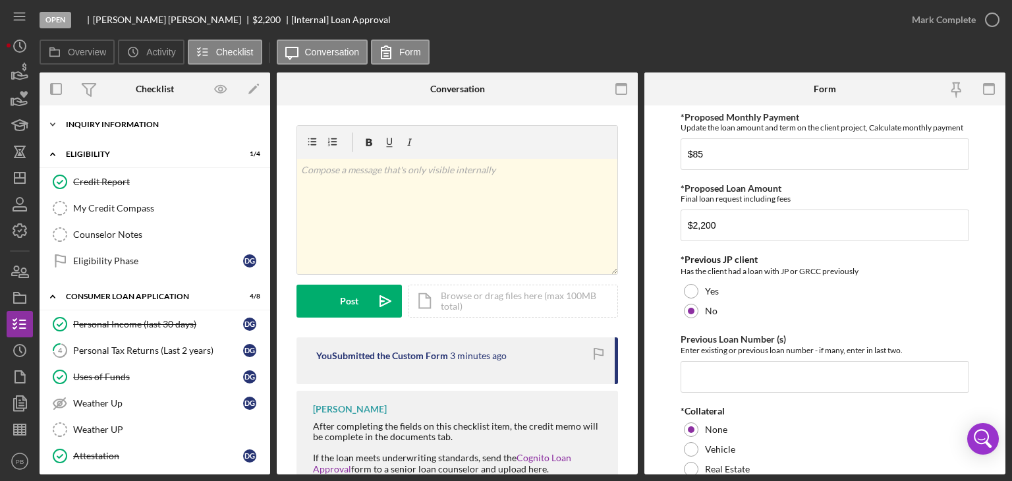
click at [124, 129] on div "Icon/Expander Inquiry Information 6 / 8" at bounding box center [155, 124] width 231 height 26
